Goal: Task Accomplishment & Management: Use online tool/utility

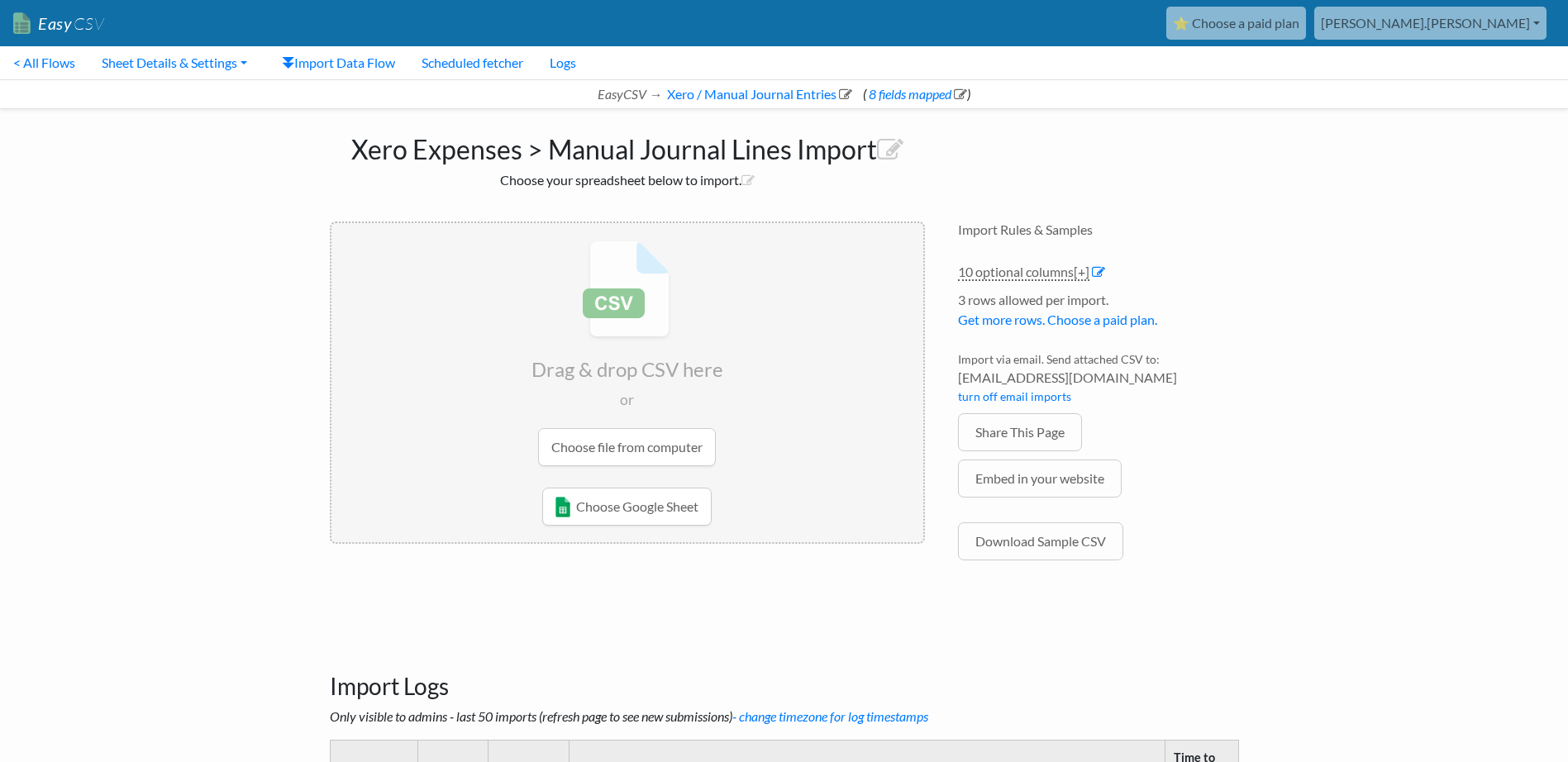
scroll to position [232, 0]
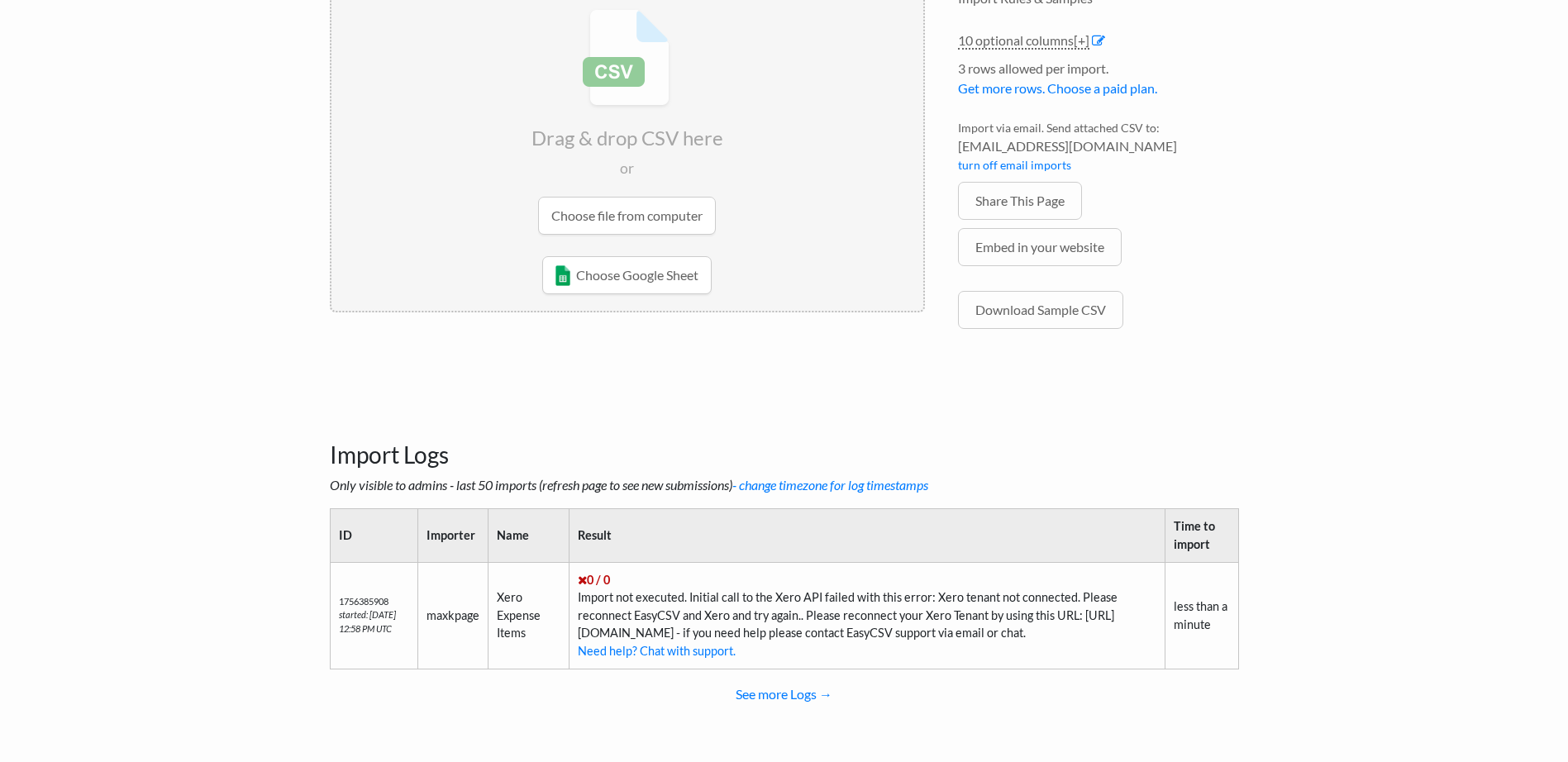
click at [909, 580] on td "0 / 0 Import not executed. Initial call to the Xero API failed with this error:…" at bounding box center [868, 615] width 596 height 106
click at [434, 613] on td "maxkpage" at bounding box center [452, 615] width 70 height 106
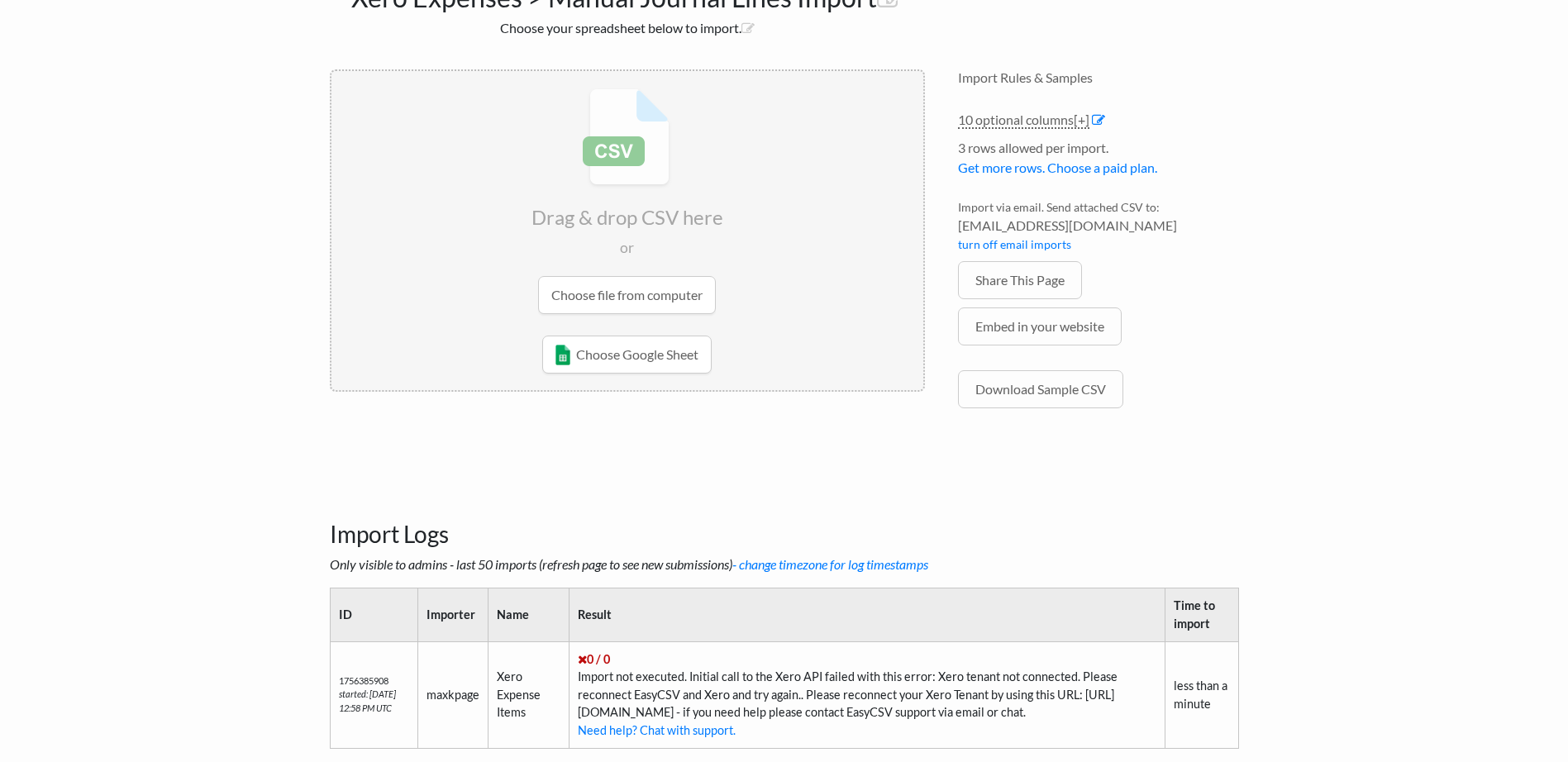
scroll to position [0, 0]
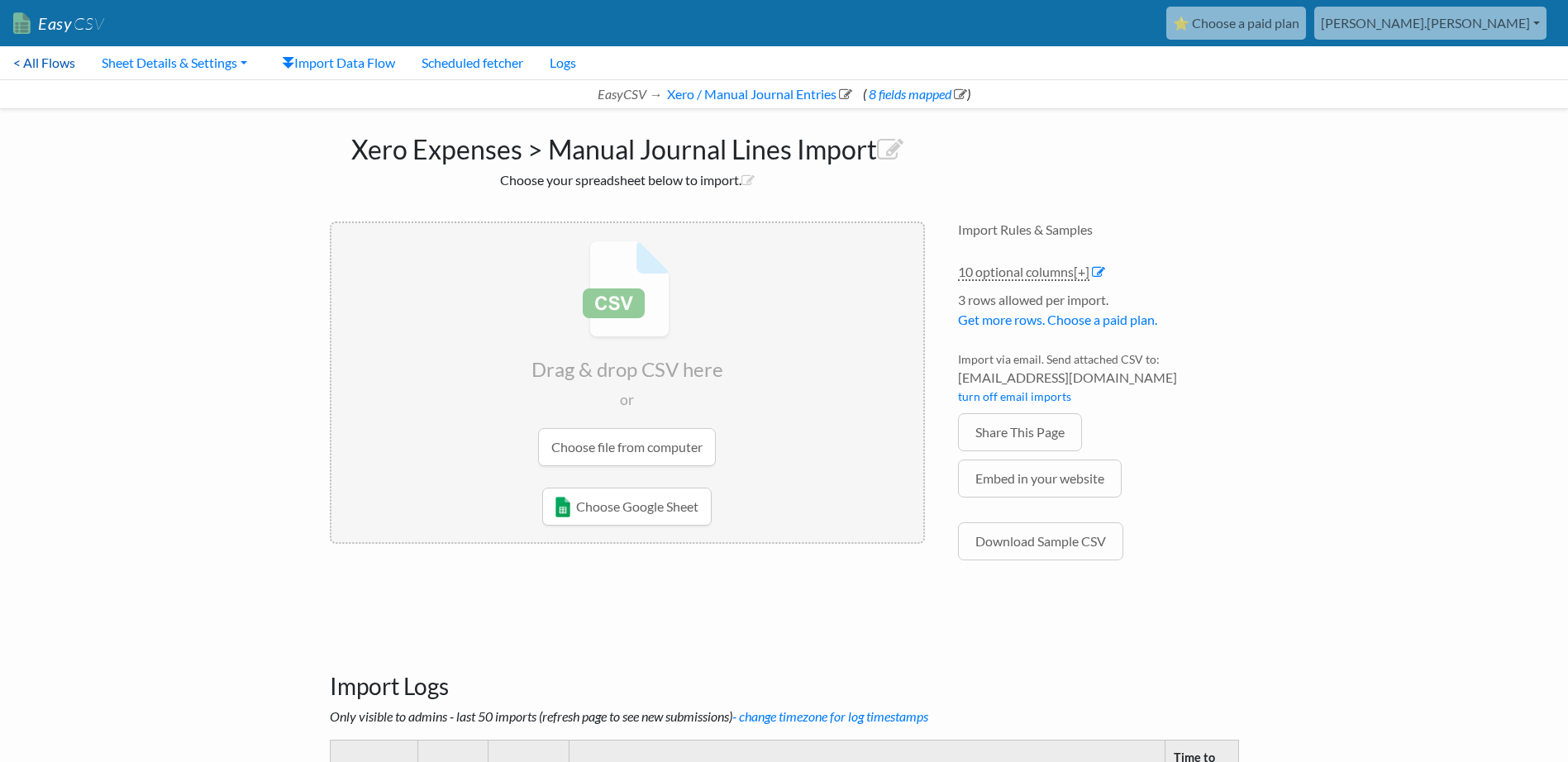
click at [62, 61] on link "< All Flows" at bounding box center [44, 63] width 88 height 33
click at [639, 454] on input "file" at bounding box center [627, 353] width 592 height 260
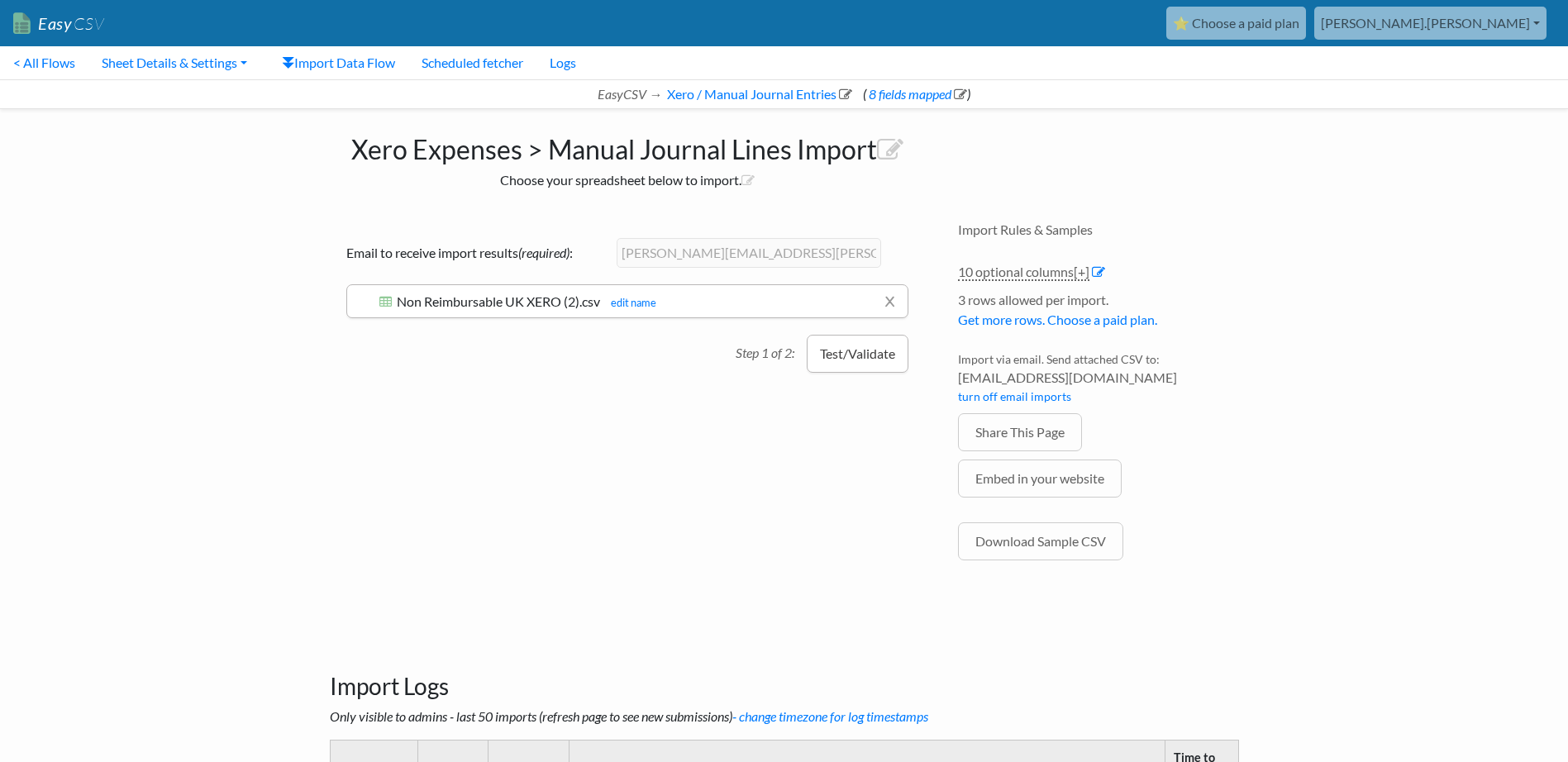
click at [840, 347] on button "Test/Validate" at bounding box center [857, 354] width 101 height 38
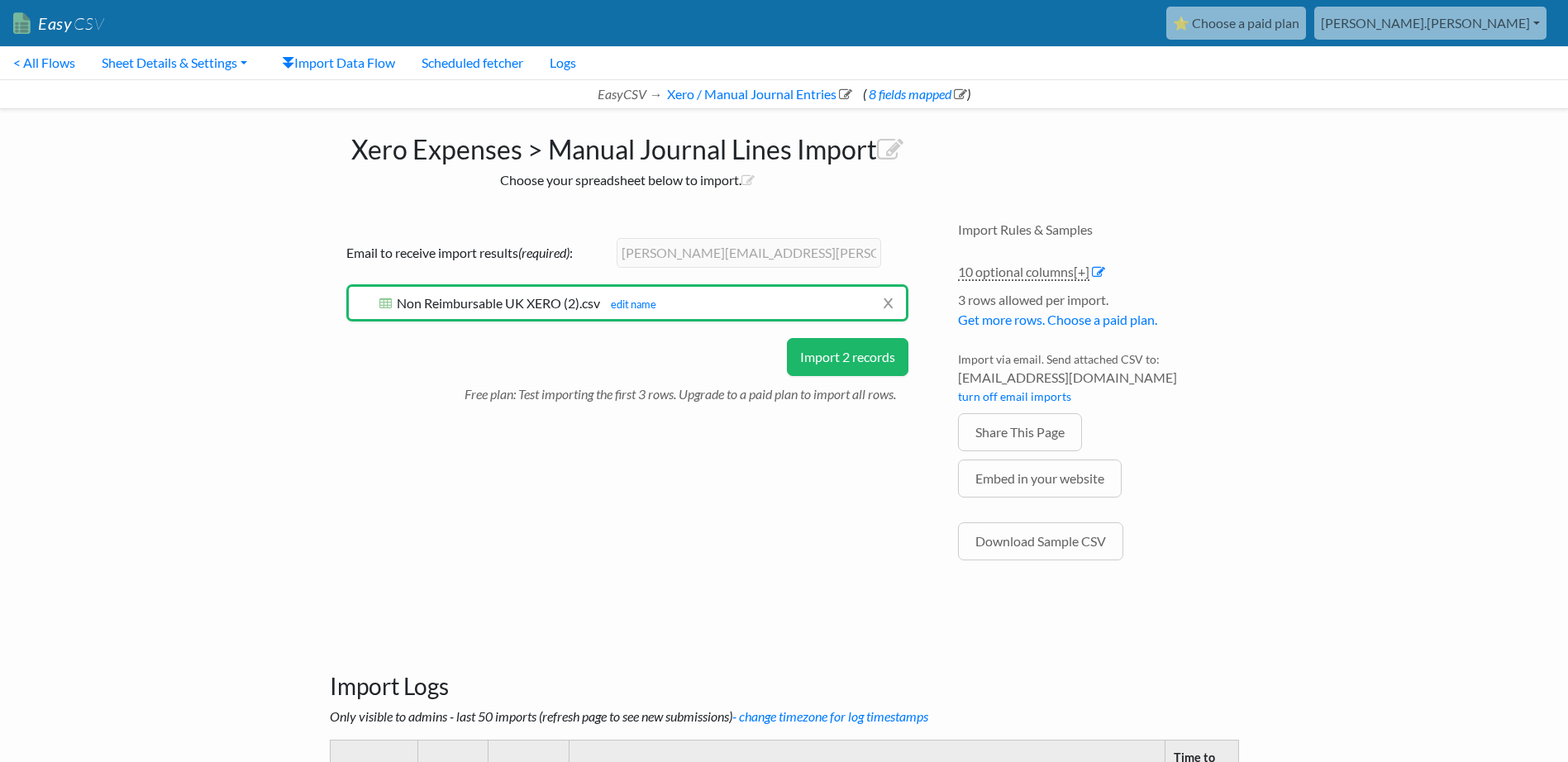
click at [827, 361] on button "Import 2 records" at bounding box center [848, 357] width 122 height 38
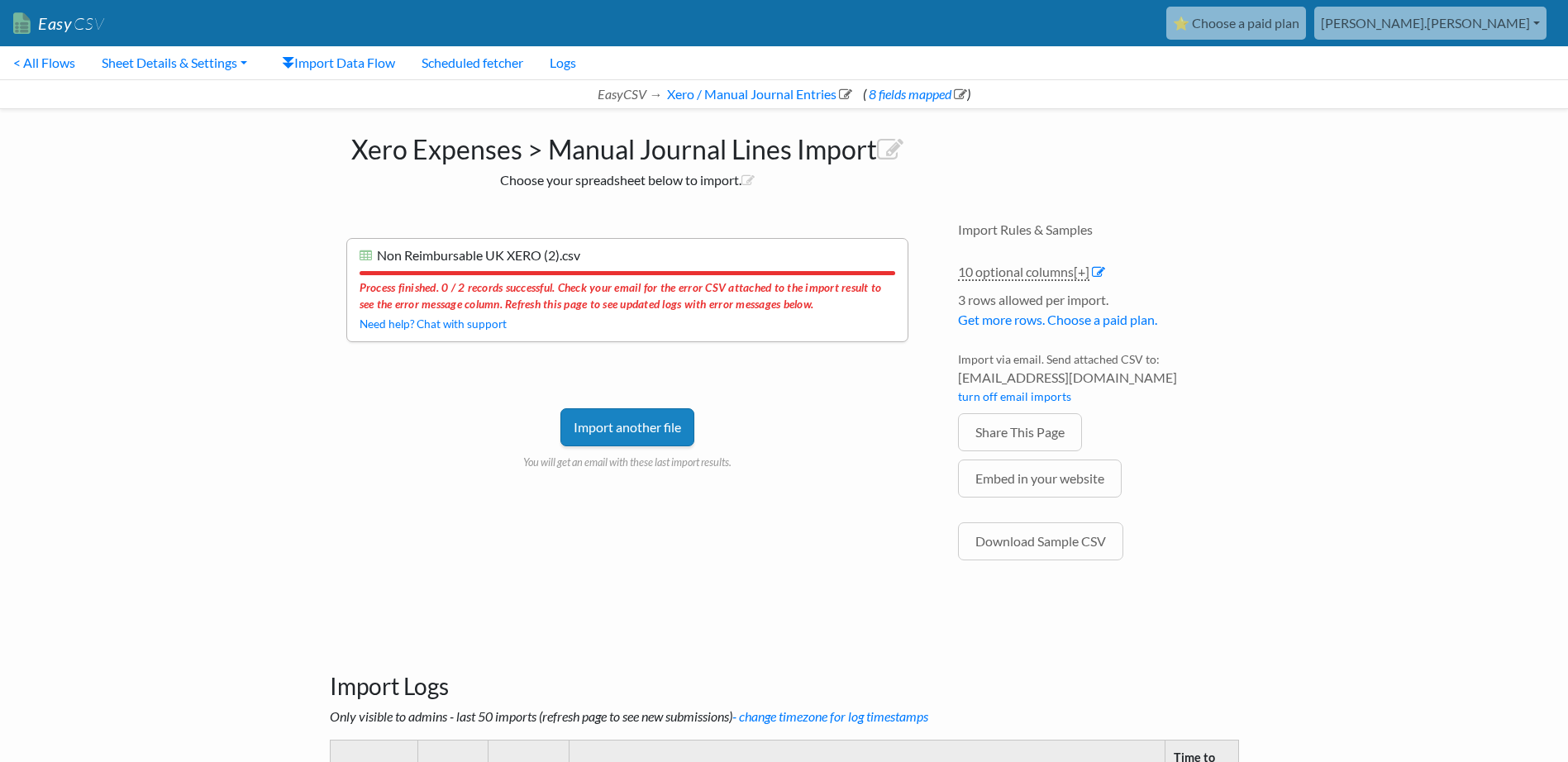
click at [633, 419] on link "Import another file" at bounding box center [627, 427] width 134 height 38
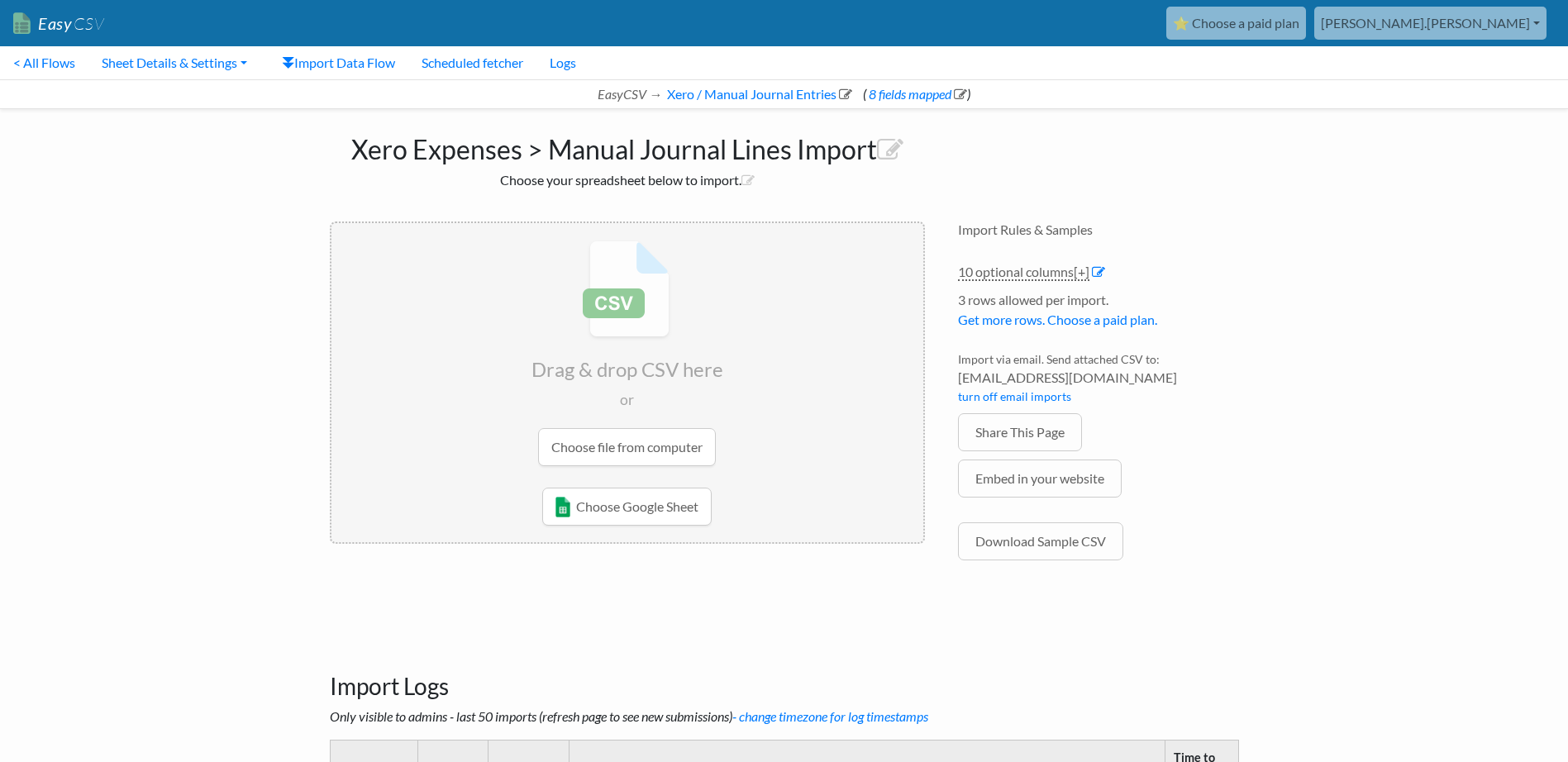
click at [685, 425] on input "file" at bounding box center [627, 353] width 592 height 260
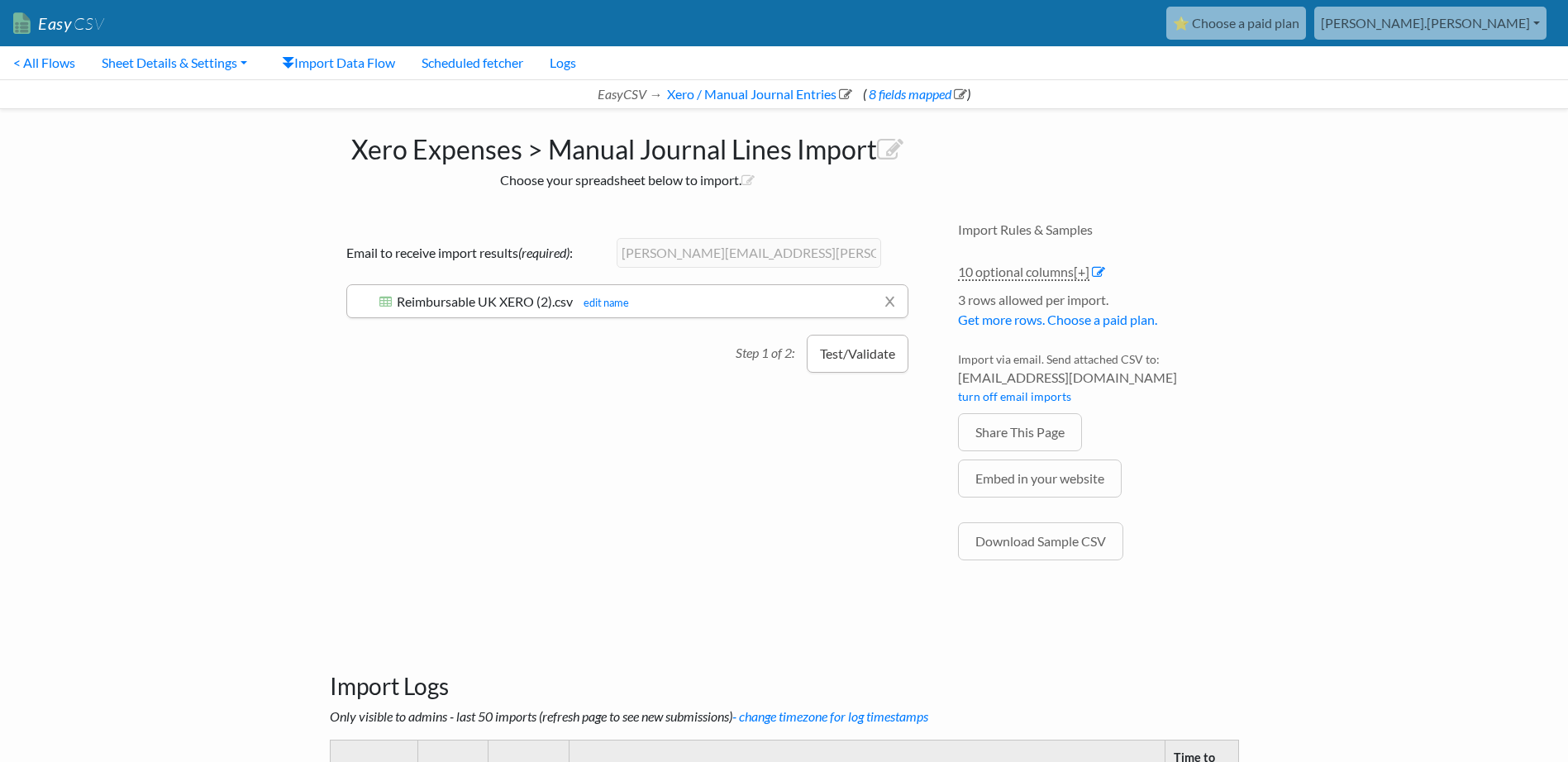
click at [838, 364] on button "Test/Validate" at bounding box center [857, 354] width 101 height 38
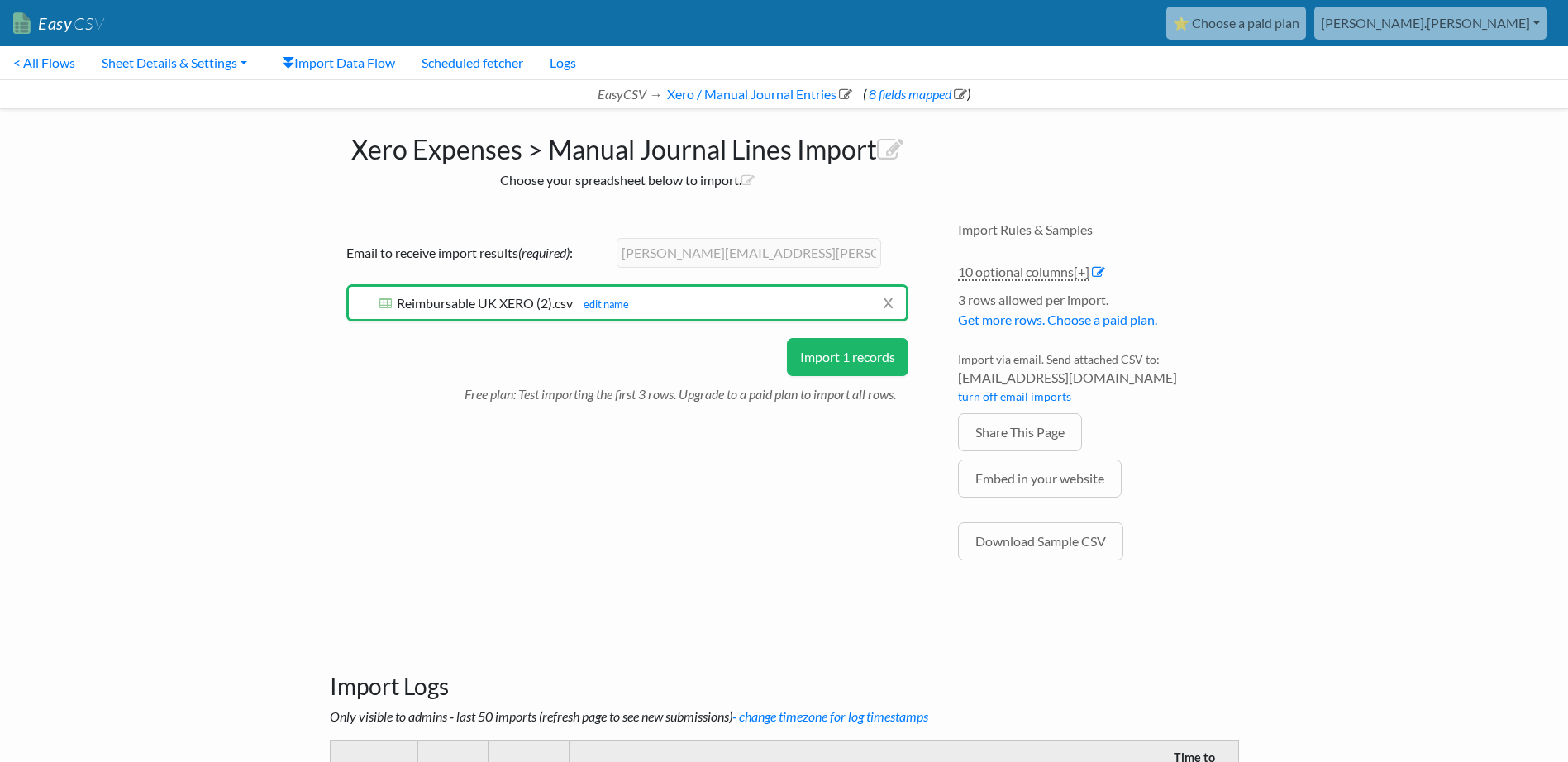
click at [838, 364] on button "Import 1 records" at bounding box center [848, 357] width 122 height 38
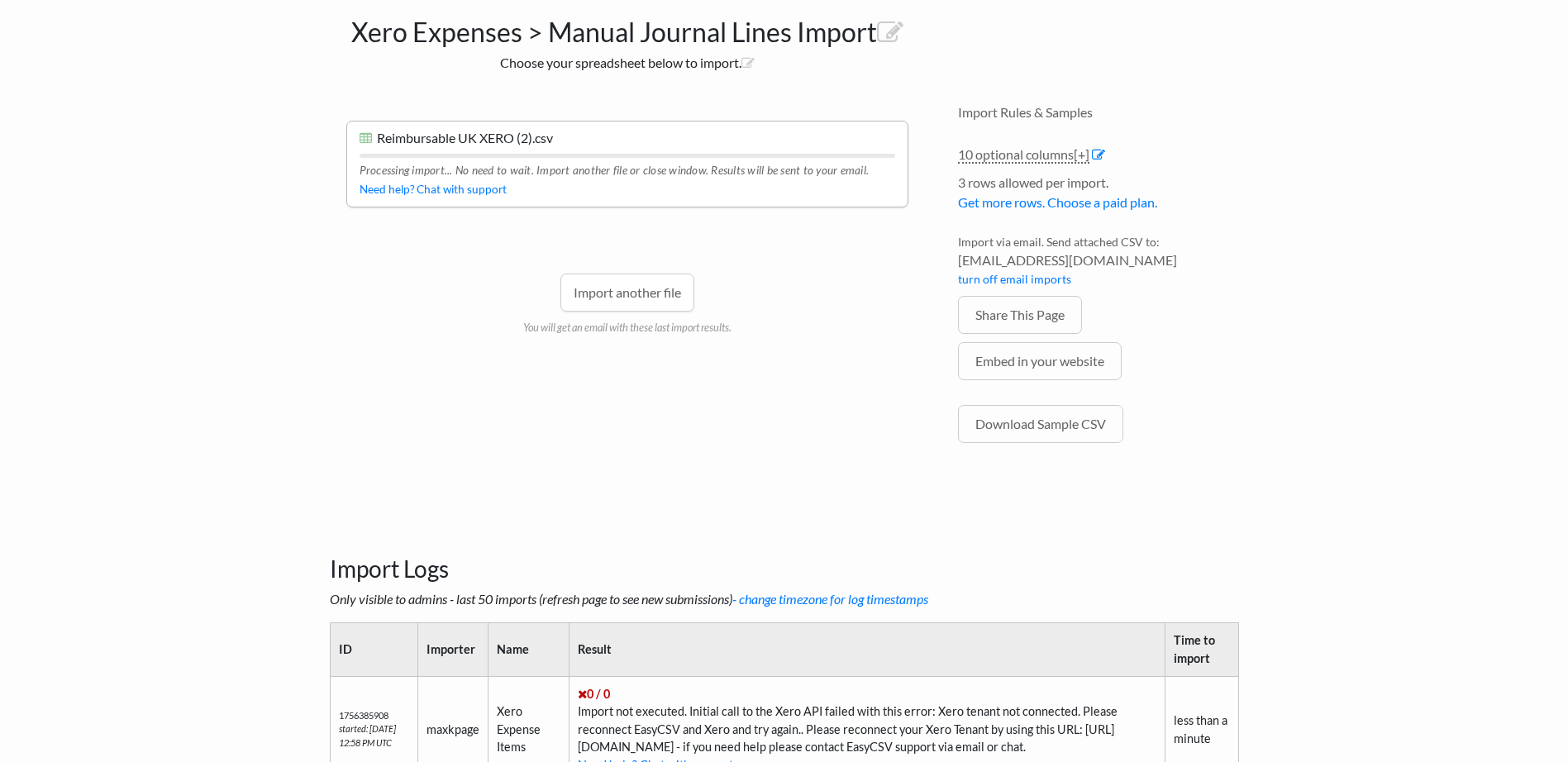
scroll to position [232, 0]
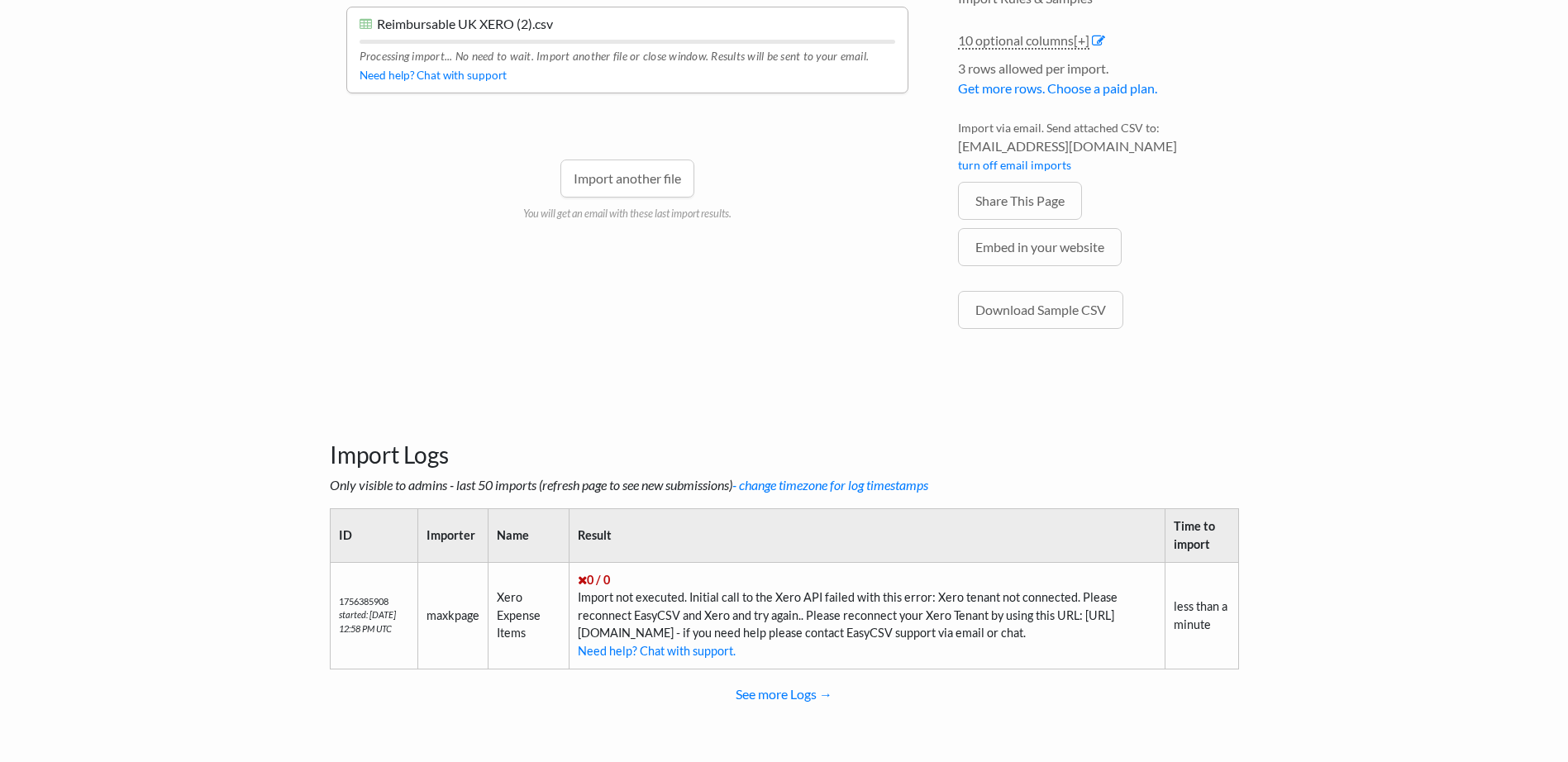
click at [1413, 185] on body "Easy CSV ⭐ Choose a paid plan michael.meredith Argentaglobal All Flows All CSV …" at bounding box center [784, 273] width 1568 height 1010
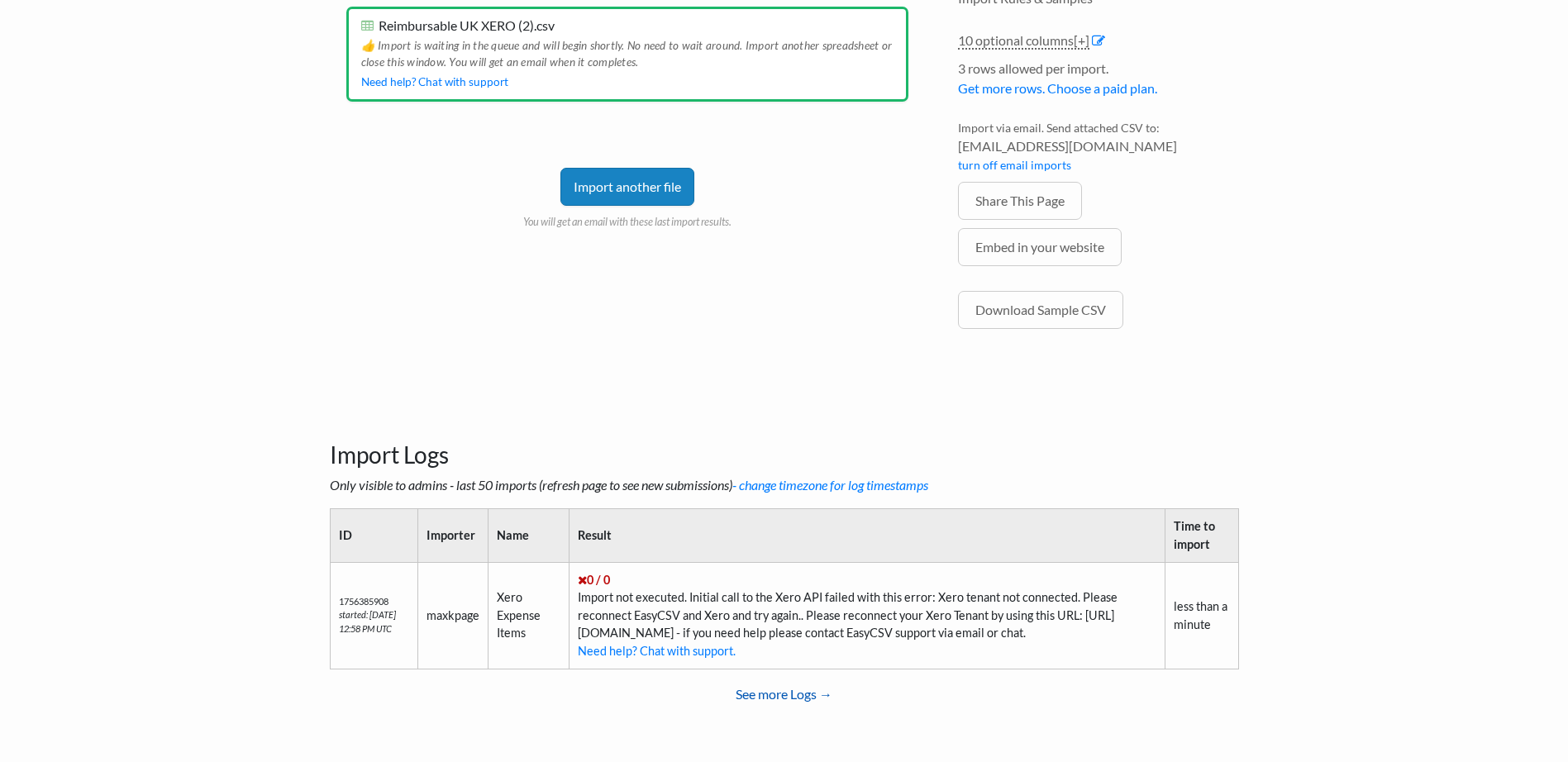
click at [798, 702] on link "See more Logs →" at bounding box center [784, 694] width 909 height 33
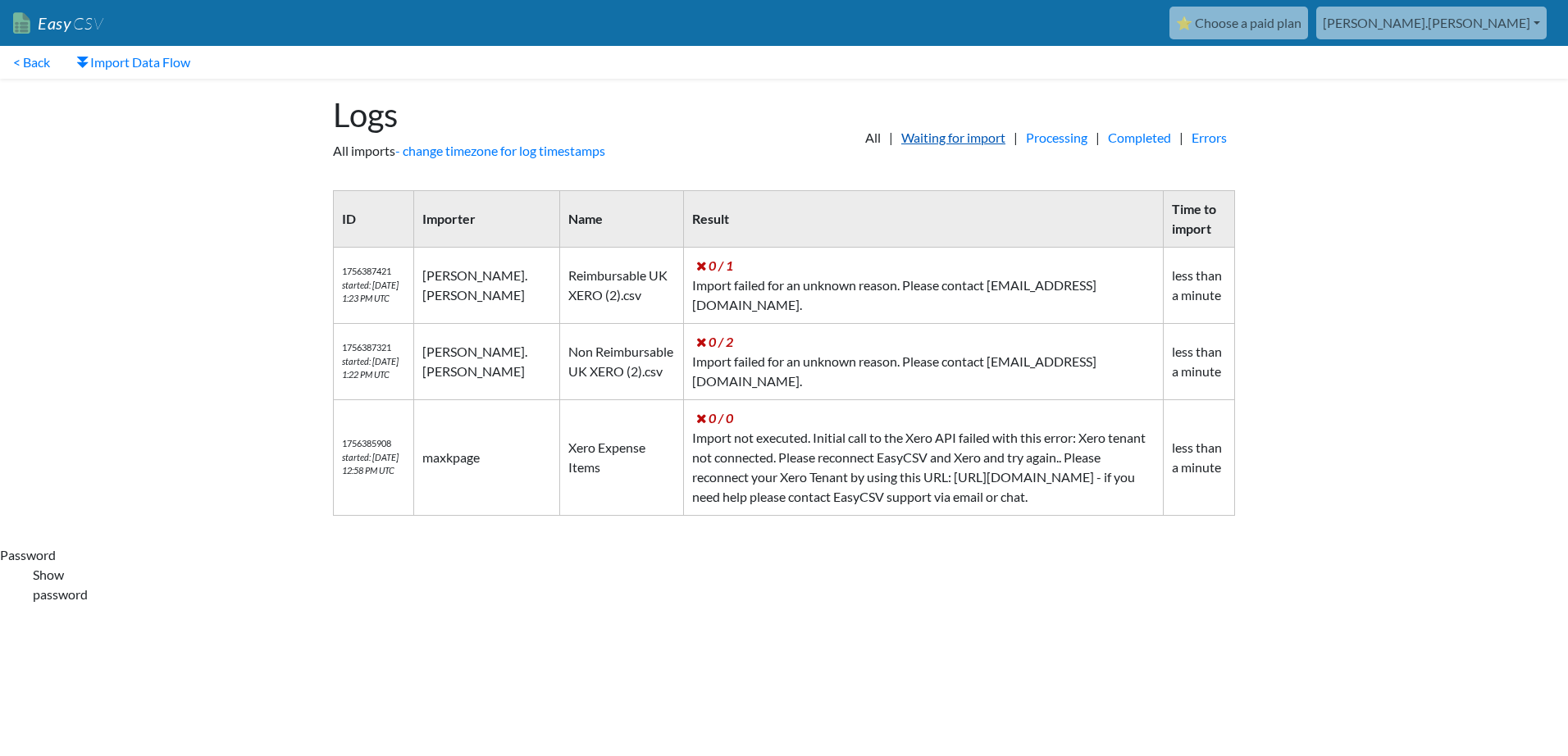
click at [953, 137] on link "Waiting for import" at bounding box center [954, 137] width 121 height 20
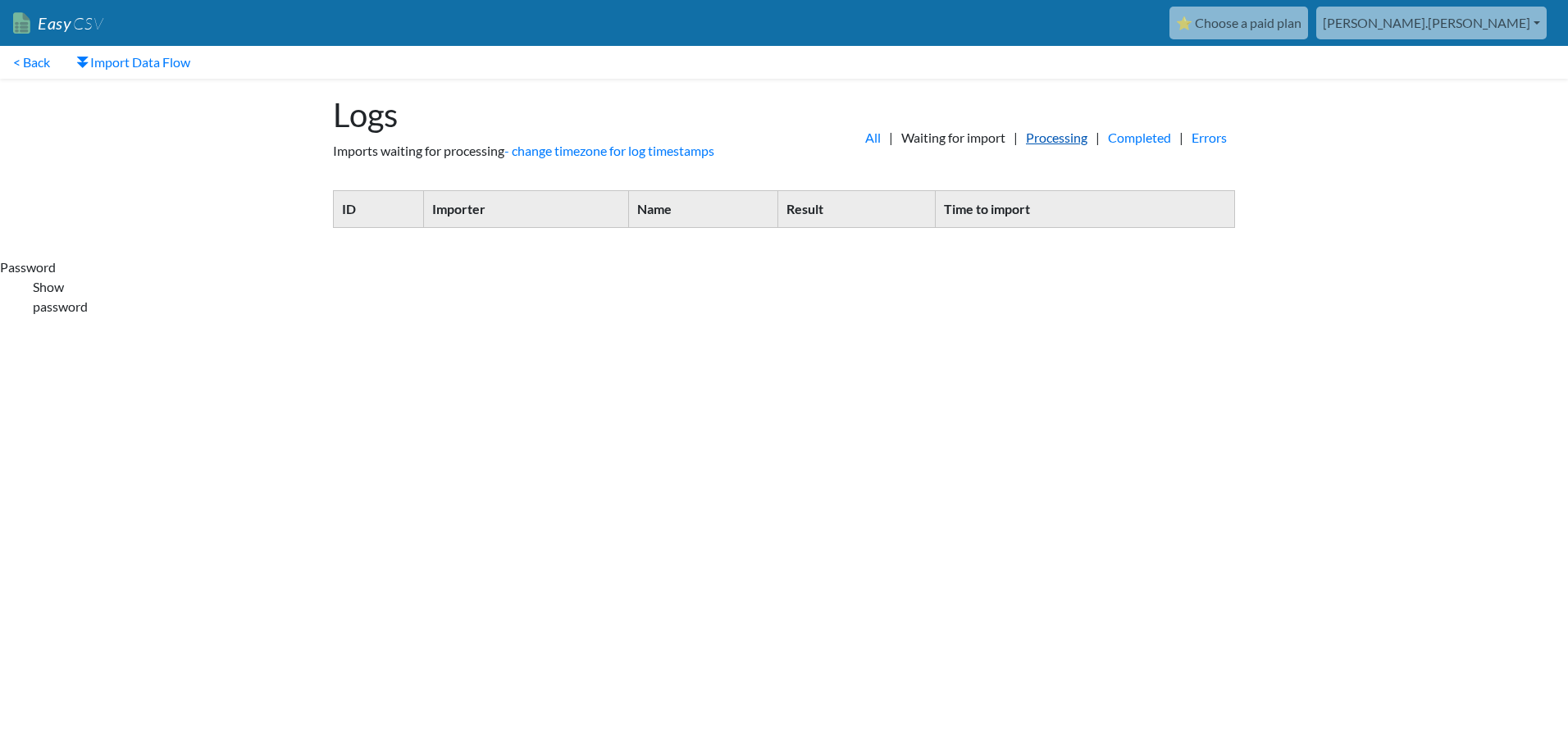
click at [1031, 136] on link "Processing" at bounding box center [1056, 137] width 78 height 20
click at [1142, 141] on link "Completed" at bounding box center [1139, 137] width 79 height 20
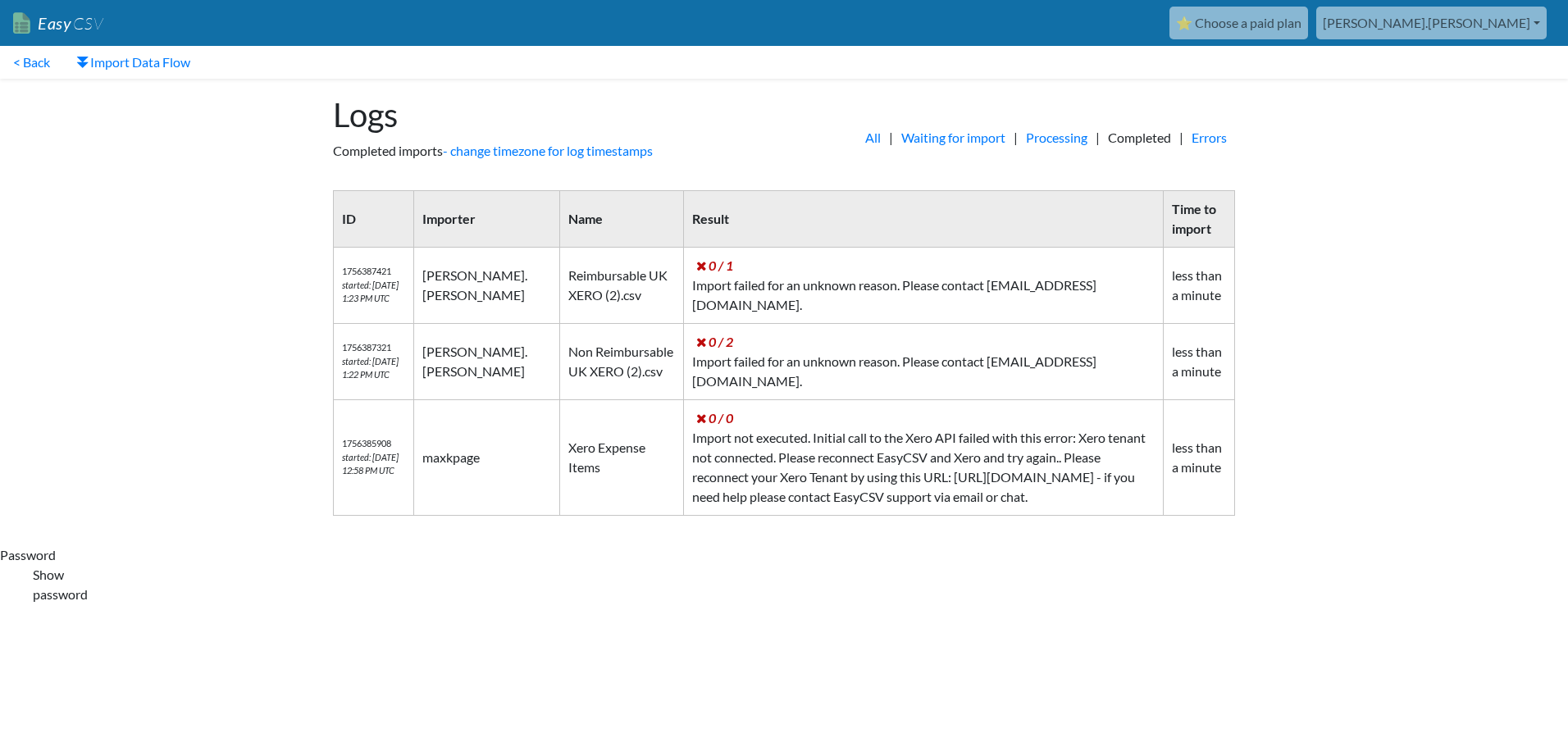
click at [1014, 274] on td "0 / 1 Import failed for an unknown reason. Please contact [EMAIL_ADDRESS][DOMAI…" at bounding box center [922, 286] width 480 height 77
click at [496, 290] on td "[PERSON_NAME].[PERSON_NAME]" at bounding box center [486, 286] width 146 height 77
drag, startPoint x: 955, startPoint y: 275, endPoint x: 907, endPoint y: 297, distance: 52.8
click at [953, 275] on td "0 / 1 Import failed for an unknown reason. Please contact [EMAIL_ADDRESS][DOMAI…" at bounding box center [922, 286] width 480 height 77
click at [684, 281] on td "0 / 1 Import failed for an unknown reason. Please contact support@easycsv.io." at bounding box center [922, 286] width 480 height 77
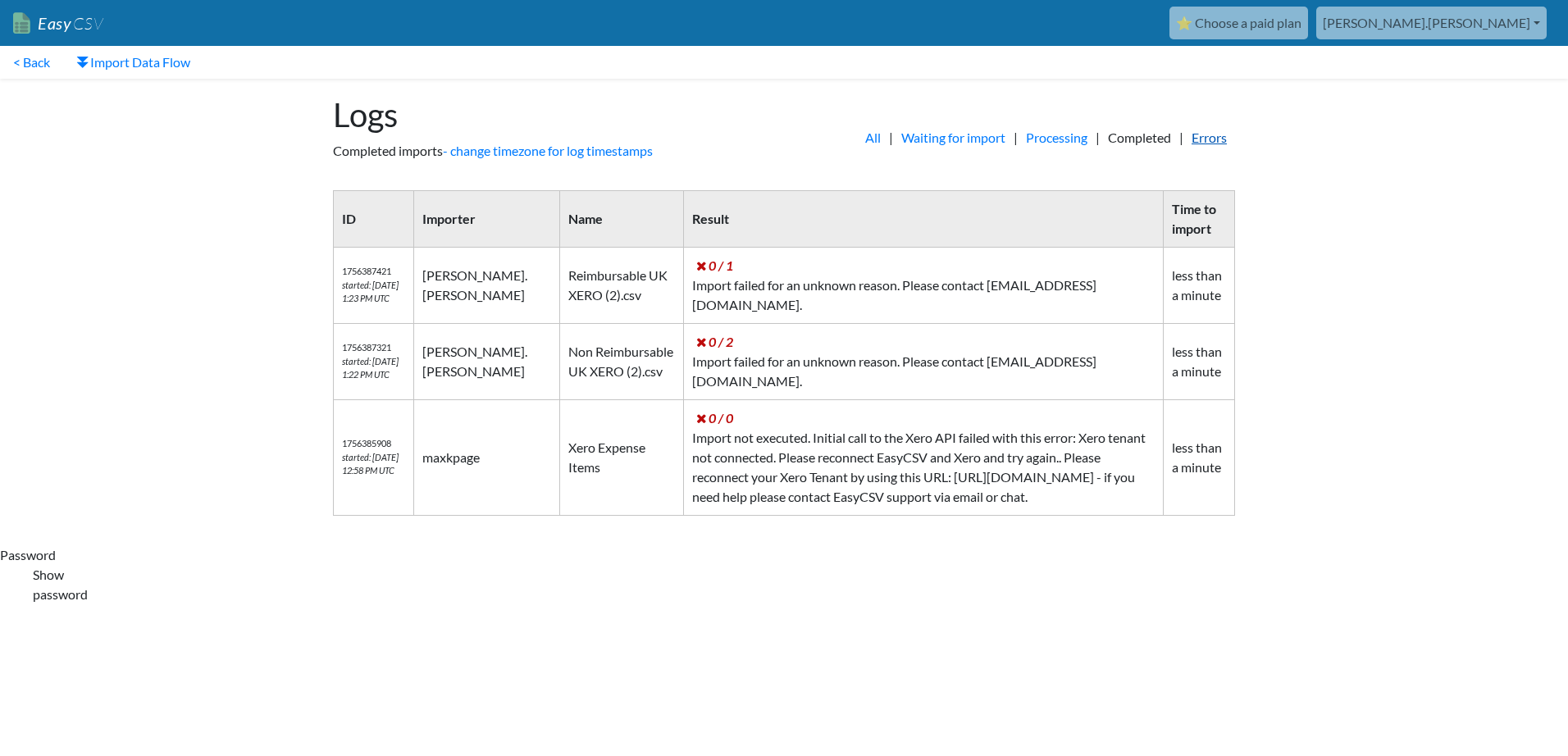
click at [1207, 146] on link "Errors" at bounding box center [1209, 137] width 52 height 20
click at [1207, 133] on span "Errors" at bounding box center [1209, 137] width 52 height 20
